Goal: Task Accomplishment & Management: Complete application form

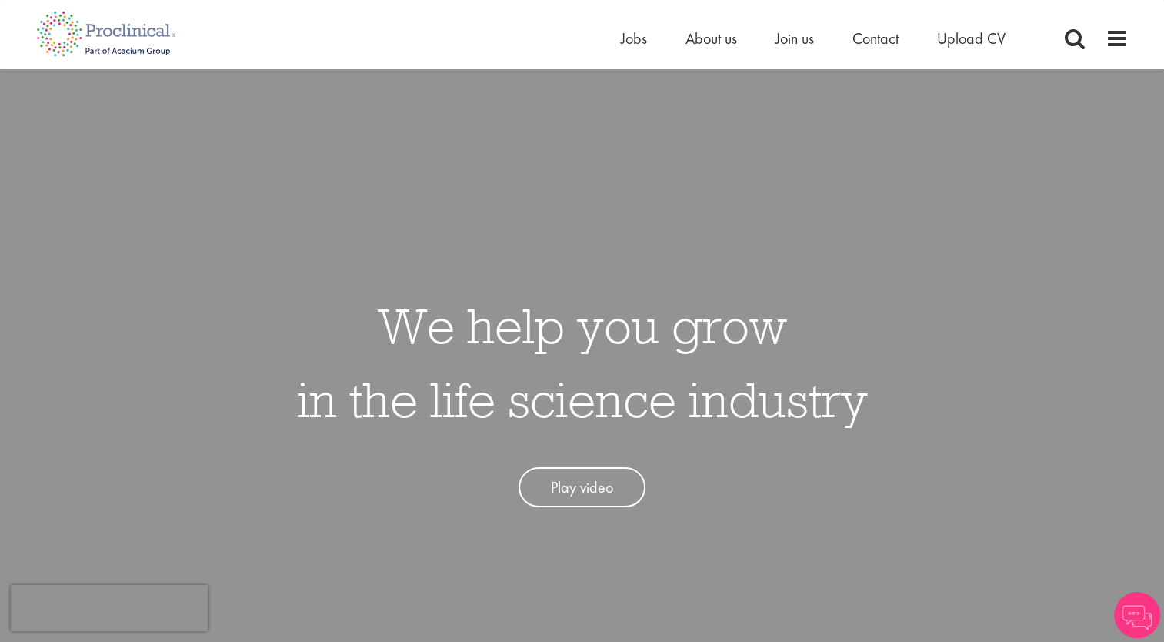
click at [1077, 52] on div "Home Jobs About us Join us Contact Upload CV" at bounding box center [875, 42] width 508 height 31
click at [638, 46] on span "Jobs" at bounding box center [634, 38] width 26 height 20
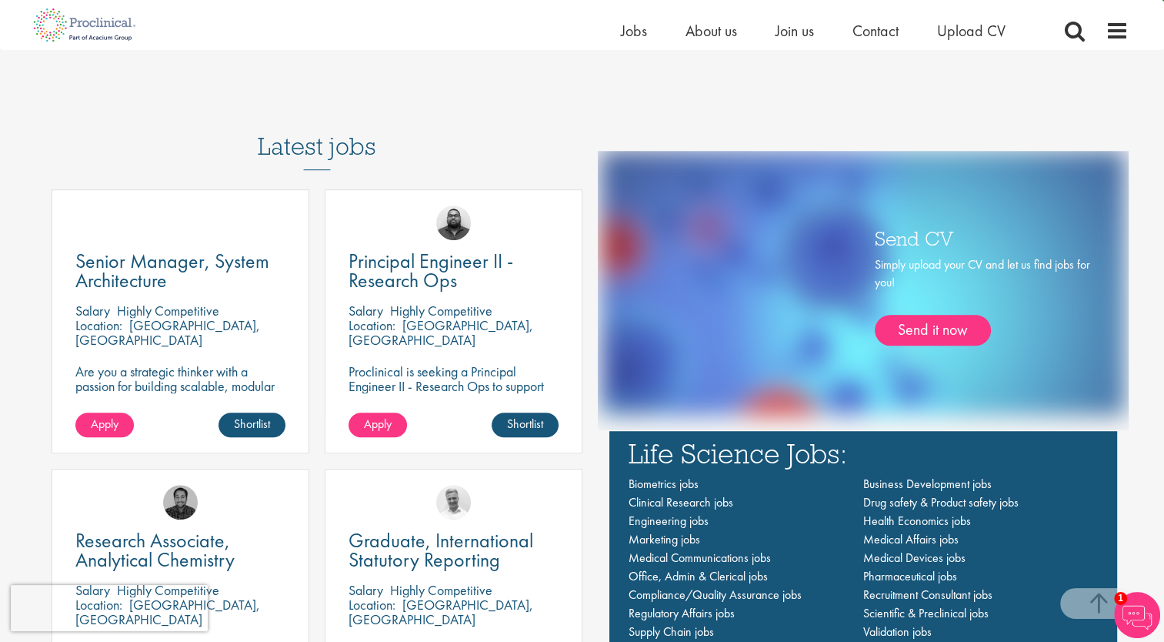
scroll to position [923, 0]
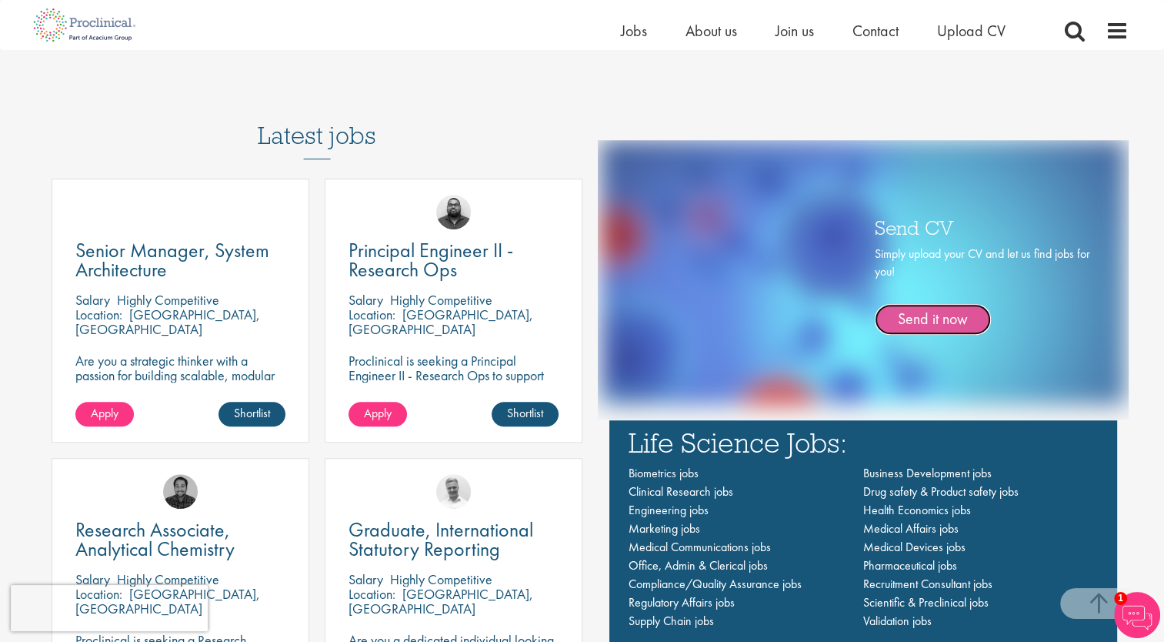
click at [910, 315] on link "Send it now" at bounding box center [933, 319] width 116 height 31
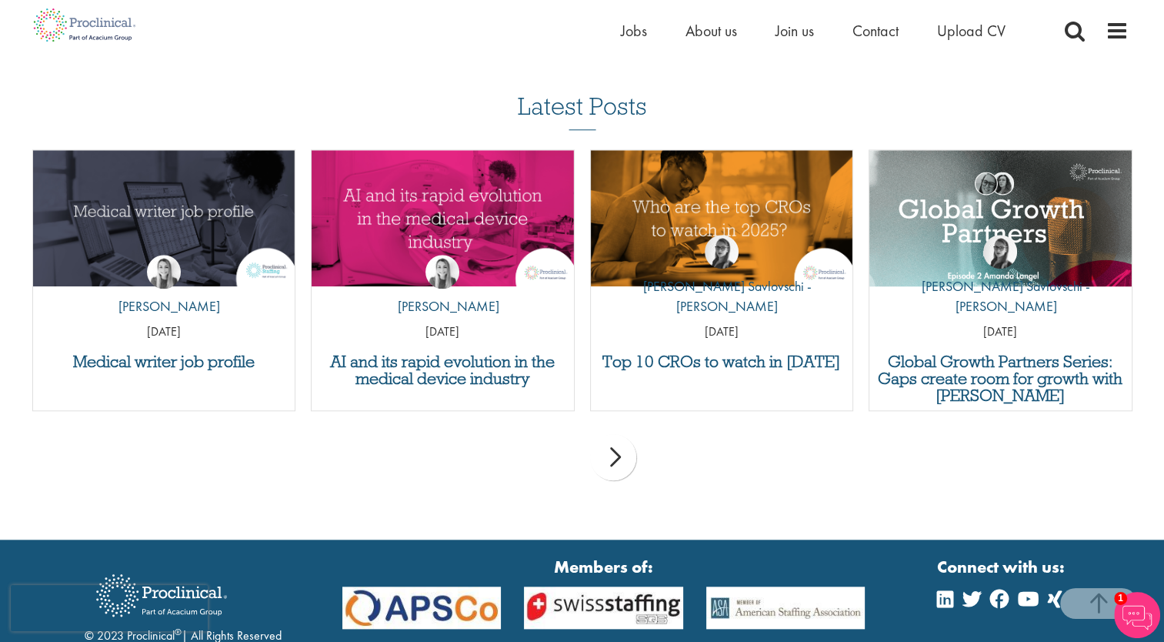
scroll to position [1468, 0]
